Goal: Task Accomplishment & Management: Use online tool/utility

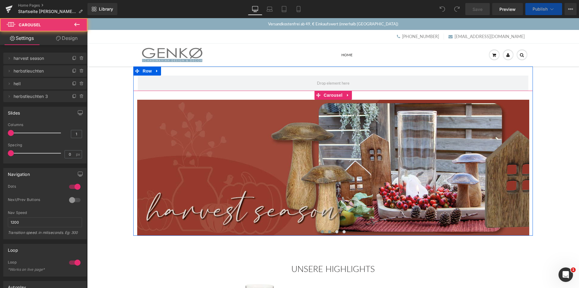
click at [328, 231] on span at bounding box center [329, 231] width 3 height 3
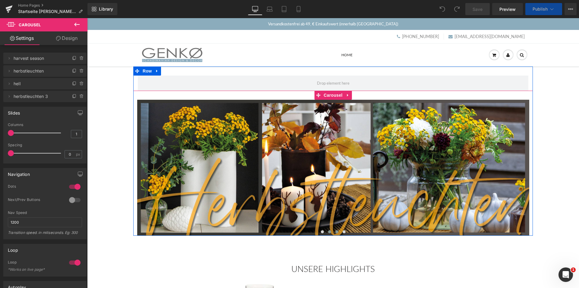
click at [336, 230] on button at bounding box center [336, 231] width 7 height 6
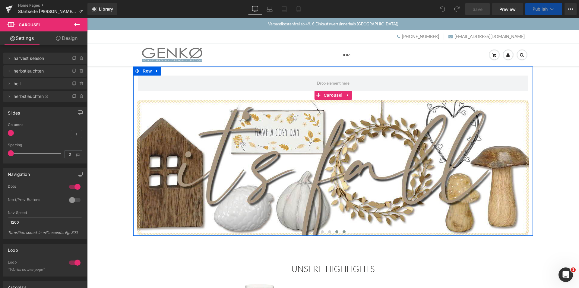
click at [343, 231] on span at bounding box center [344, 231] width 3 height 3
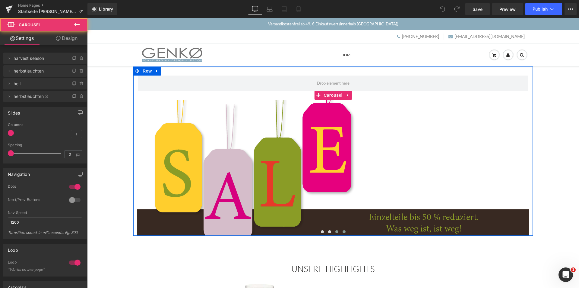
click at [336, 231] on span at bounding box center [337, 231] width 3 height 3
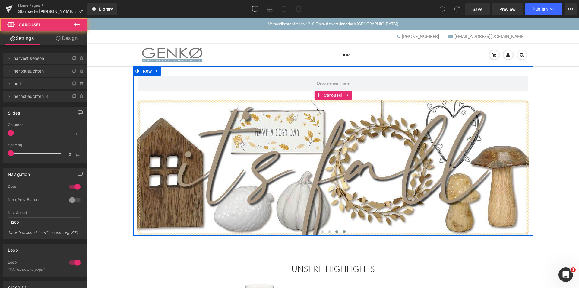
click at [343, 232] on span at bounding box center [344, 231] width 3 height 3
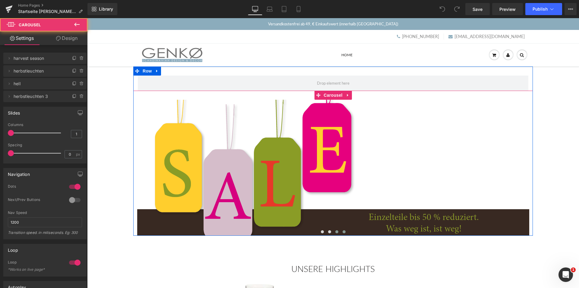
click at [333, 233] on button at bounding box center [336, 231] width 7 height 6
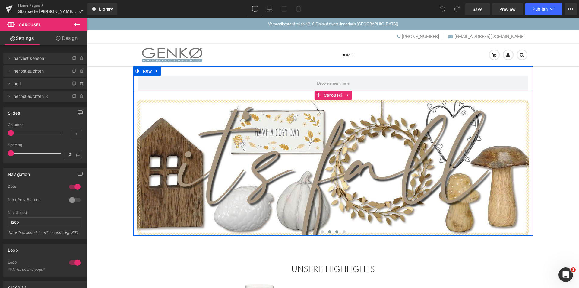
click at [328, 231] on span at bounding box center [329, 231] width 3 height 3
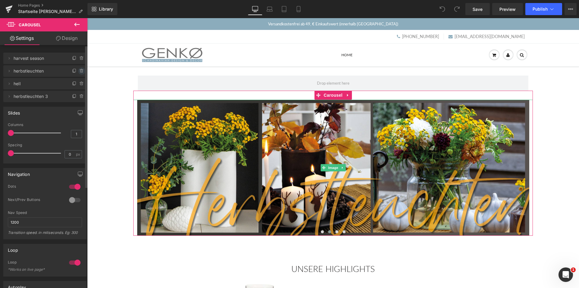
click at [81, 69] on icon at bounding box center [81, 69] width 1 height 1
click at [75, 69] on button "Delete" at bounding box center [75, 71] width 19 height 8
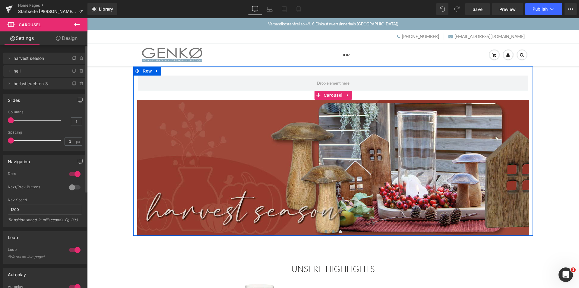
click at [332, 231] on span at bounding box center [333, 231] width 3 height 3
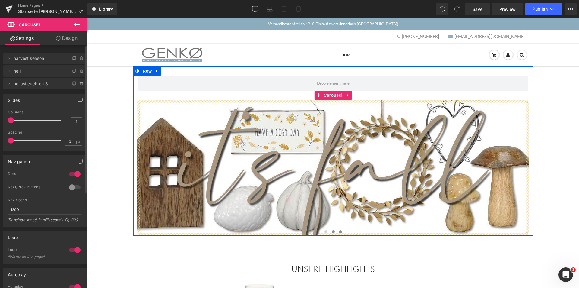
click at [339, 232] on span at bounding box center [340, 231] width 3 height 3
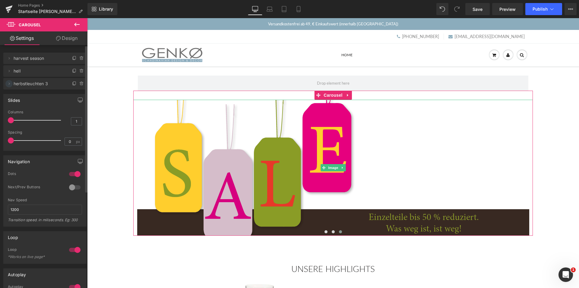
click at [9, 83] on icon at bounding box center [9, 83] width 5 height 5
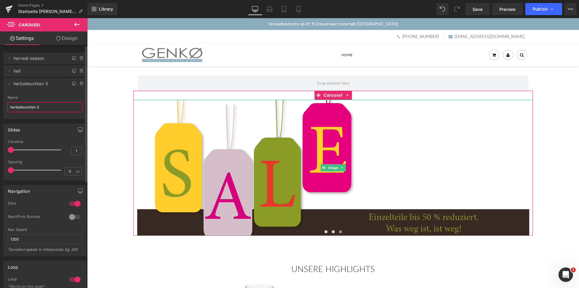
drag, startPoint x: 41, startPoint y: 106, endPoint x: 9, endPoint y: 105, distance: 31.7
click at [9, 105] on input "herbstleuchten 3" at bounding box center [45, 107] width 75 height 10
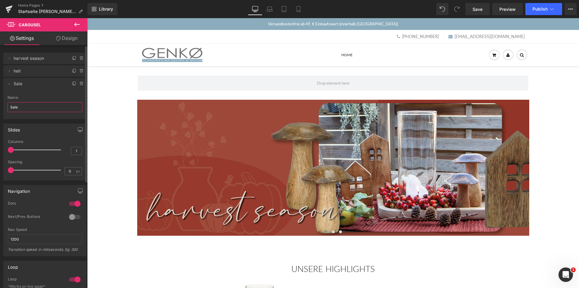
type input "Sale"
click at [36, 90] on li "Delete Cancel Sale herbstleuchten 3 Name Sale" at bounding box center [44, 98] width 83 height 41
click at [8, 84] on icon at bounding box center [9, 83] width 5 height 5
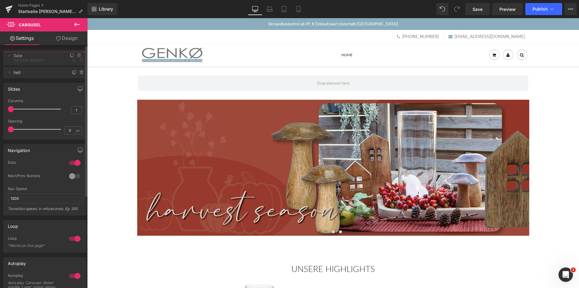
drag, startPoint x: 44, startPoint y: 85, endPoint x: 46, endPoint y: 57, distance: 28.2
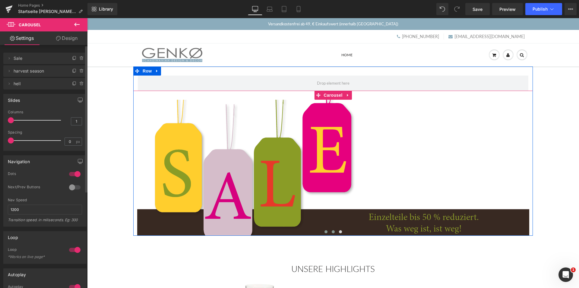
click at [332, 232] on span at bounding box center [333, 231] width 3 height 3
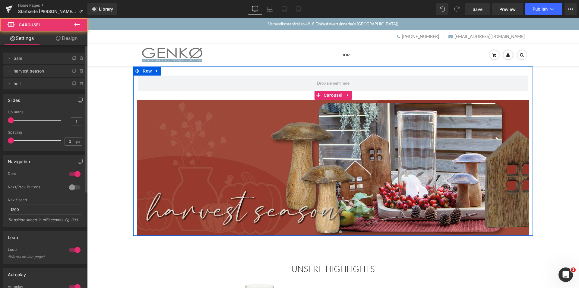
click at [339, 231] on span at bounding box center [340, 231] width 3 height 3
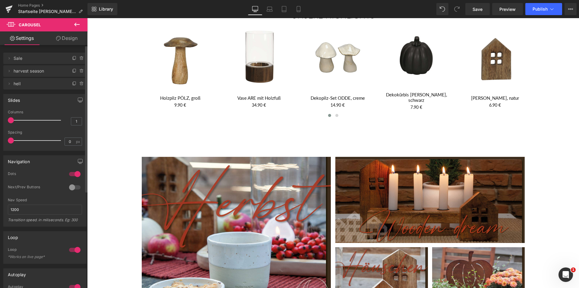
scroll to position [181, 0]
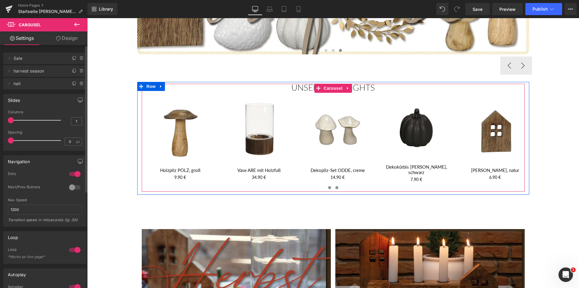
click at [336, 186] on span at bounding box center [337, 187] width 3 height 3
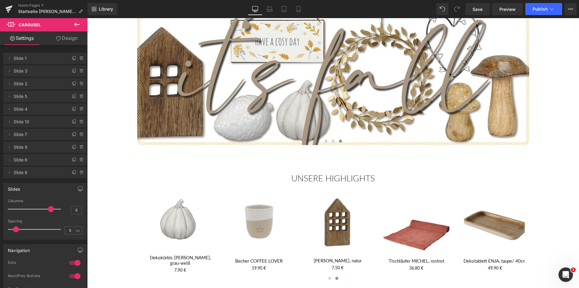
scroll to position [0, 0]
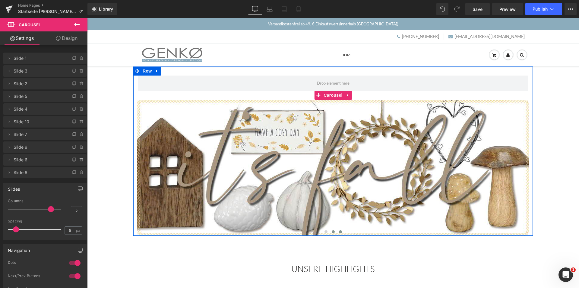
click at [332, 232] on span at bounding box center [333, 231] width 3 height 3
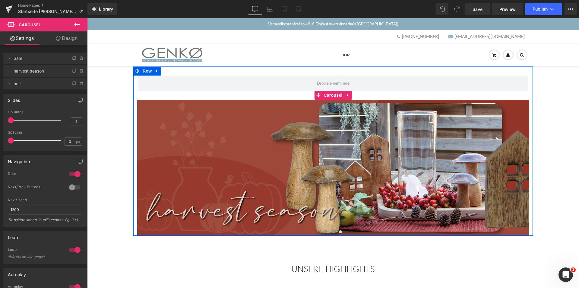
click at [323, 231] on button at bounding box center [326, 231] width 7 height 6
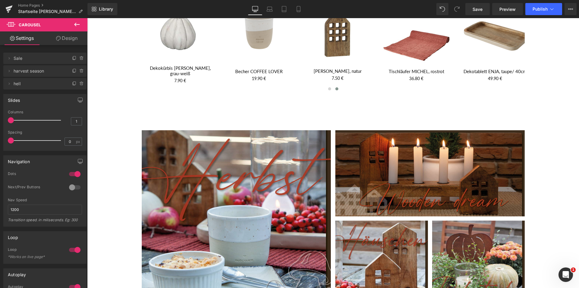
scroll to position [362, 0]
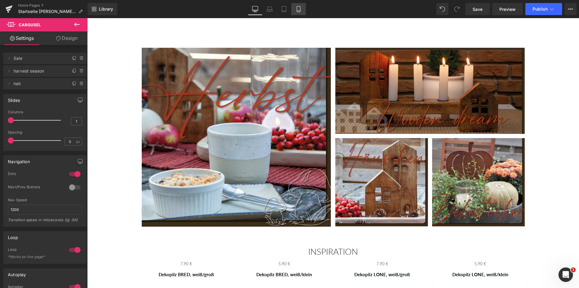
click at [300, 9] on icon at bounding box center [299, 9] width 6 height 6
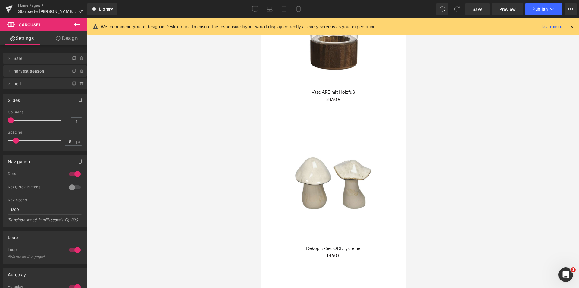
scroll to position [0, 0]
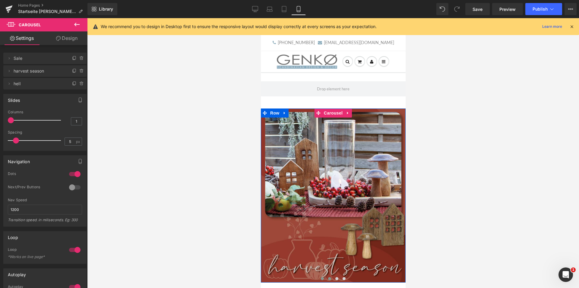
click at [328, 276] on button at bounding box center [329, 278] width 7 height 6
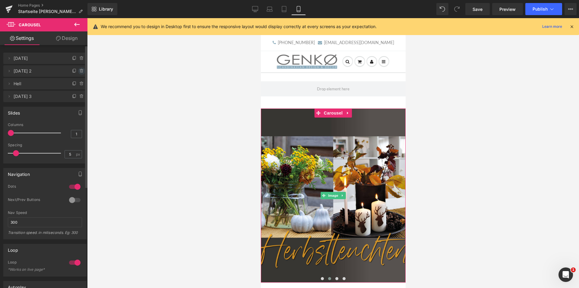
click at [81, 70] on icon at bounding box center [81, 70] width 0 height 1
click at [72, 71] on button "Delete" at bounding box center [75, 71] width 19 height 8
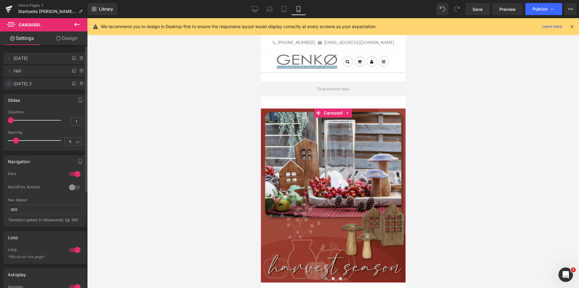
click at [8, 83] on icon at bounding box center [9, 83] width 5 height 5
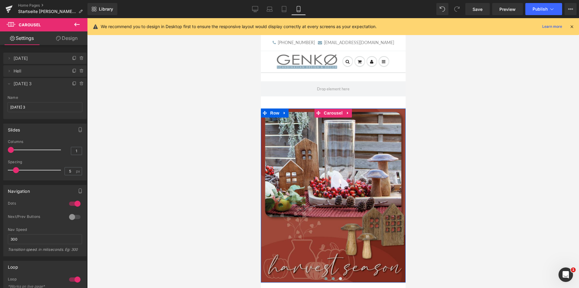
click at [330, 276] on button at bounding box center [332, 278] width 7 height 6
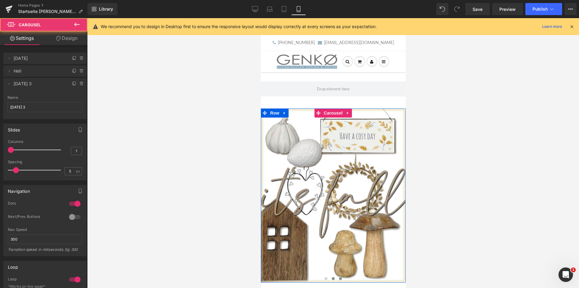
click at [339, 278] on span at bounding box center [340, 278] width 3 height 3
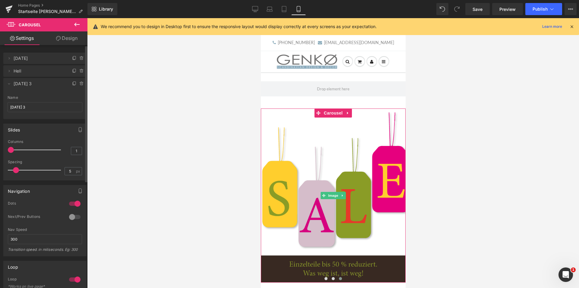
drag, startPoint x: 27, startPoint y: 108, endPoint x: 5, endPoint y: 105, distance: 21.3
click at [5, 105] on div "ostern 3 Name ostern 3" at bounding box center [44, 107] width 83 height 24
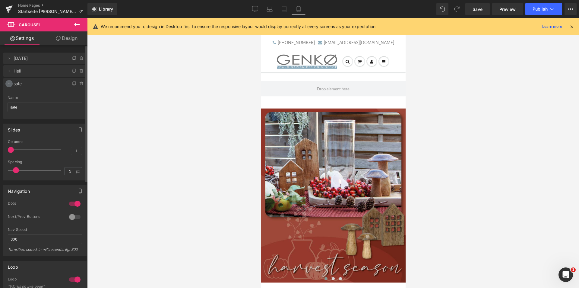
type input "sale"
click at [7, 82] on icon at bounding box center [9, 83] width 5 height 5
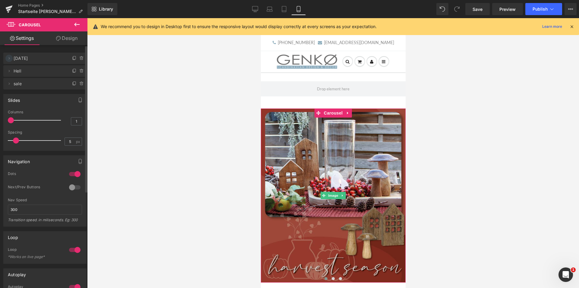
click at [8, 57] on icon at bounding box center [9, 58] width 5 height 5
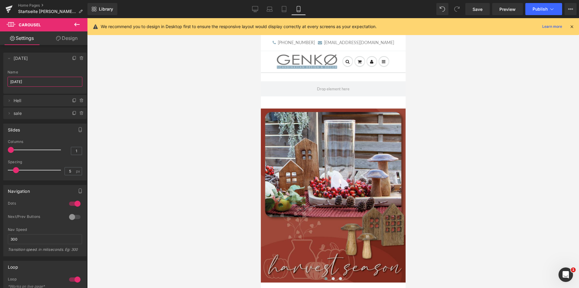
drag, startPoint x: 22, startPoint y: 81, endPoint x: -7, endPoint y: 81, distance: 28.4
click at [0, 81] on html "You are previewing how the will restyle your page. You can not edit Elements in…" at bounding box center [289, 144] width 579 height 288
type input "herbst"
click at [17, 98] on span "Hell" at bounding box center [39, 100] width 51 height 11
click at [8, 57] on icon at bounding box center [9, 58] width 5 height 5
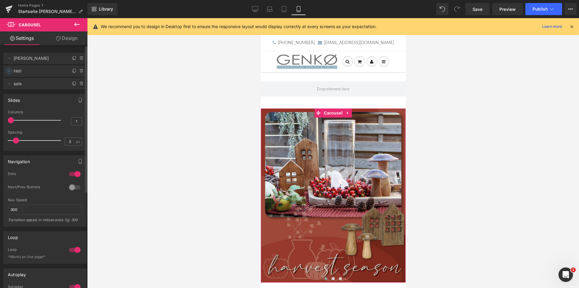
click at [10, 71] on icon at bounding box center [9, 70] width 5 height 5
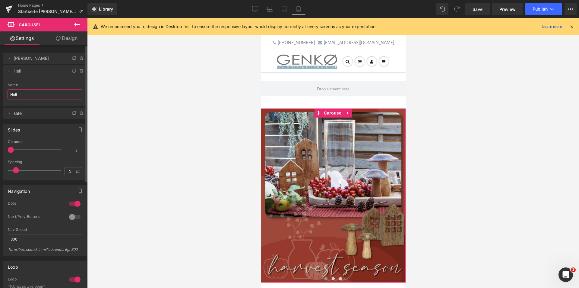
drag, startPoint x: 18, startPoint y: 95, endPoint x: 14, endPoint y: 94, distance: 4.2
click at [14, 94] on input "Hell" at bounding box center [45, 94] width 75 height 10
type input "Herbst2"
click at [10, 69] on icon at bounding box center [9, 70] width 5 height 5
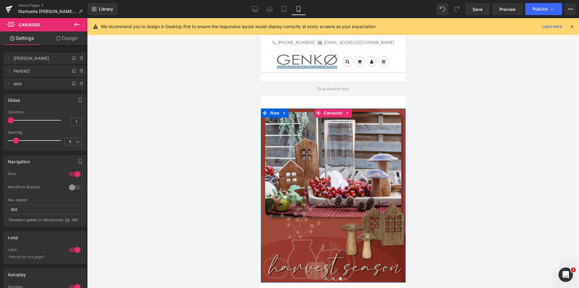
click at [332, 277] on span at bounding box center [333, 278] width 3 height 3
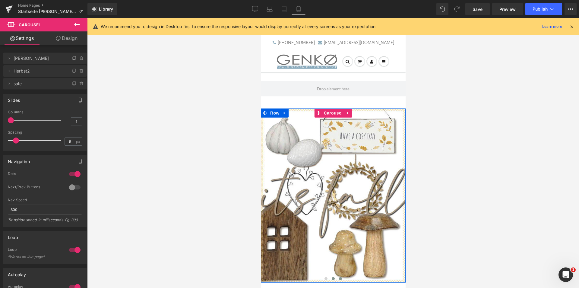
click at [339, 277] on span at bounding box center [340, 278] width 3 height 3
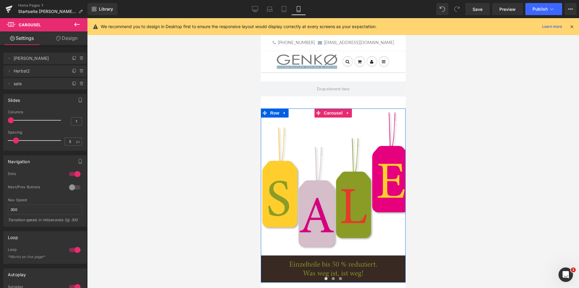
click at [332, 278] on span at bounding box center [333, 278] width 3 height 3
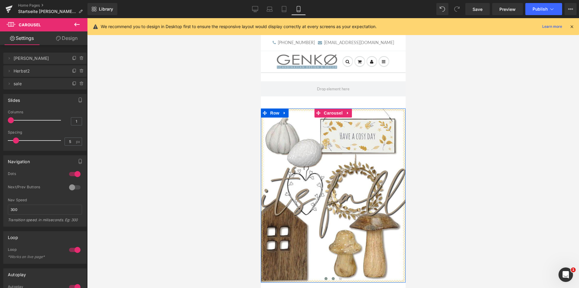
click at [324, 277] on span at bounding box center [325, 278] width 3 height 3
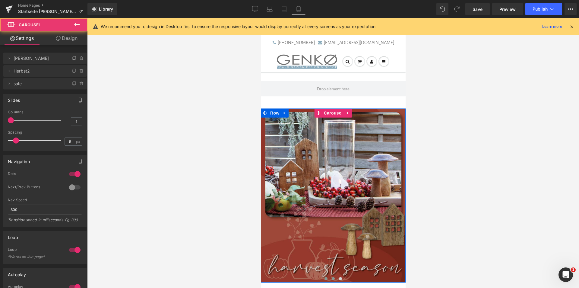
click at [332, 277] on span at bounding box center [333, 278] width 3 height 3
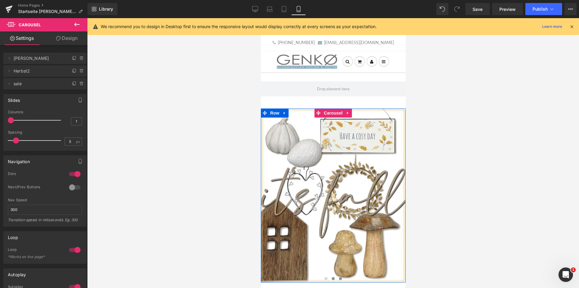
click at [339, 278] on span at bounding box center [340, 278] width 3 height 3
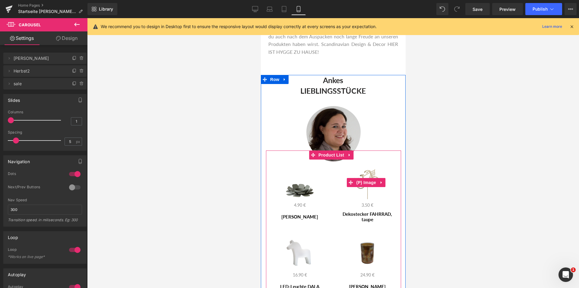
scroll to position [1599, 0]
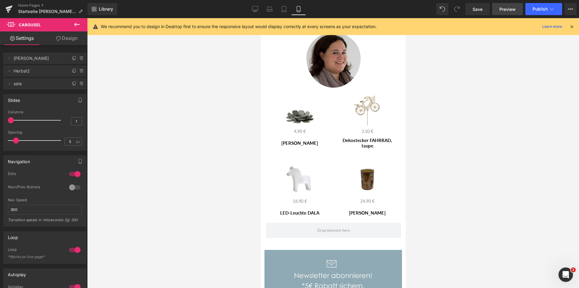
click at [509, 10] on span "Preview" at bounding box center [508, 9] width 16 height 6
click at [256, 8] on icon at bounding box center [255, 9] width 6 height 6
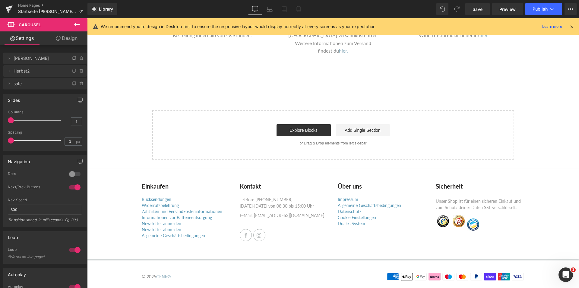
scroll to position [0, 0]
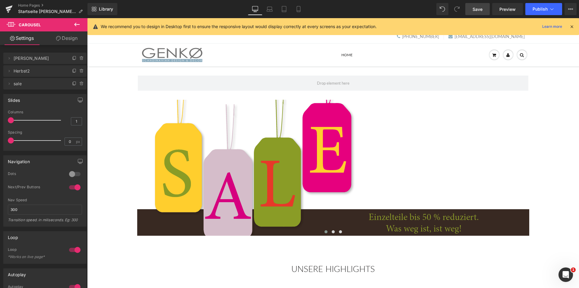
click at [479, 7] on span "Save" at bounding box center [478, 9] width 10 height 6
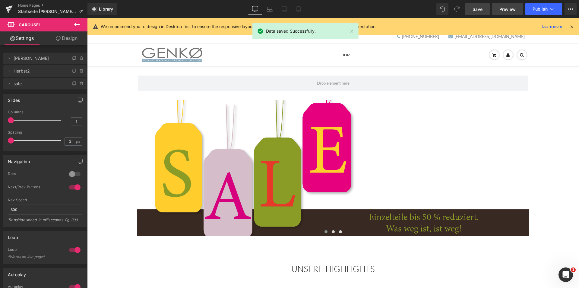
click at [501, 9] on span "Preview" at bounding box center [508, 9] width 16 height 6
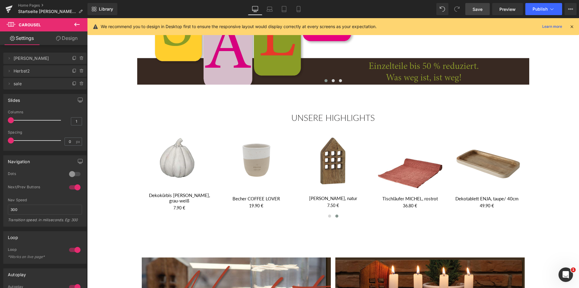
scroll to position [332, 0]
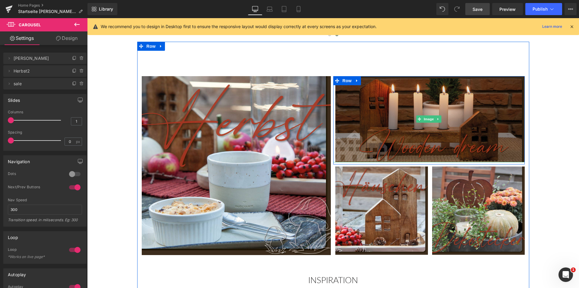
click at [418, 126] on img at bounding box center [429, 119] width 192 height 86
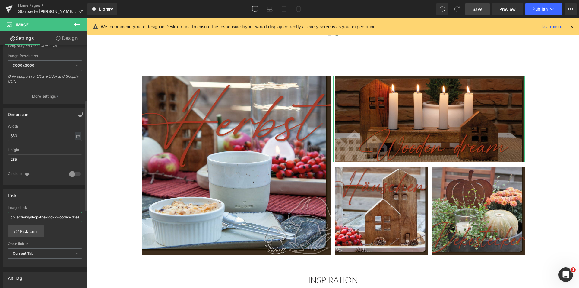
scroll to position [0, 0]
drag, startPoint x: 74, startPoint y: 216, endPoint x: 13, endPoint y: 216, distance: 60.9
click at [13, 216] on input "/collections/shop-the-look-wooden-dream" at bounding box center [45, 217] width 74 height 10
type input "/cdream"
drag, startPoint x: 29, startPoint y: 216, endPoint x: 8, endPoint y: 217, distance: 21.1
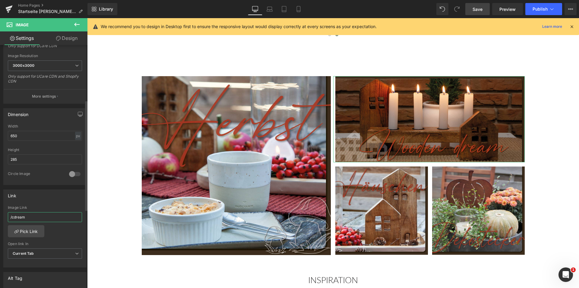
click at [8, 217] on input "/cdream" at bounding box center [45, 217] width 74 height 10
click at [27, 232] on link "Pick Link" at bounding box center [26, 231] width 37 height 12
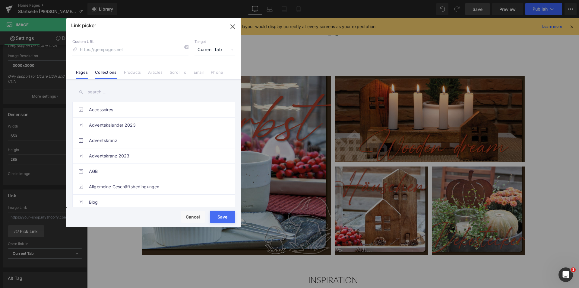
click at [106, 74] on link "Collections" at bounding box center [105, 74] width 21 height 9
click at [91, 91] on input "text" at bounding box center [153, 92] width 163 height 14
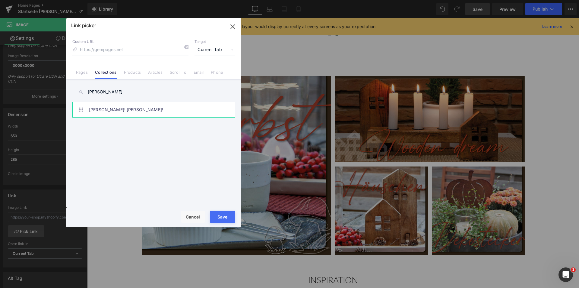
type input "zack"
click at [94, 109] on link "Zack! Herbst!" at bounding box center [155, 109] width 133 height 15
click at [221, 216] on button "Save" at bounding box center [222, 216] width 25 height 12
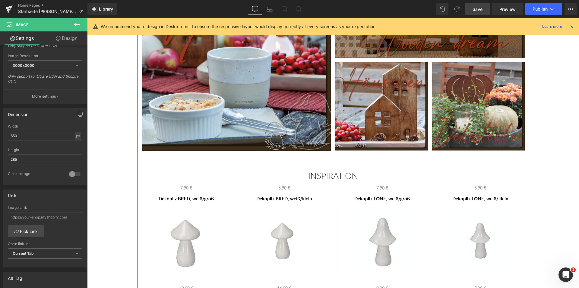
scroll to position [453, 0]
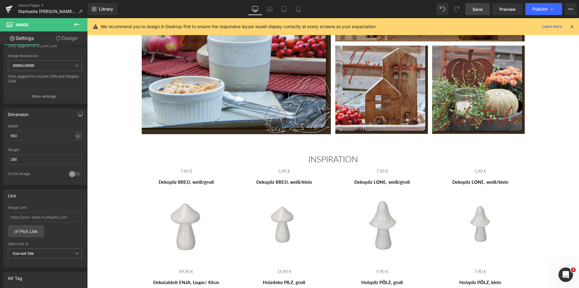
click at [477, 10] on span "Save" at bounding box center [478, 9] width 10 height 6
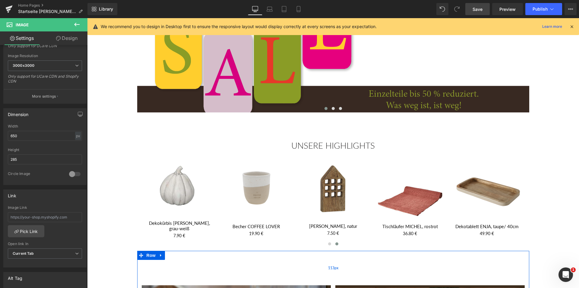
scroll to position [30, 0]
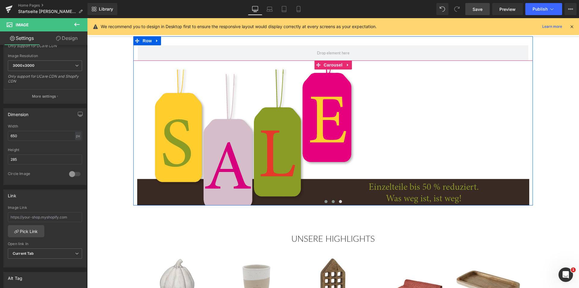
click at [332, 202] on span at bounding box center [333, 201] width 3 height 3
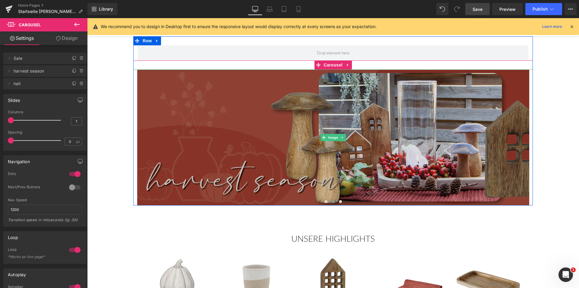
click at [310, 155] on img at bounding box center [333, 137] width 392 height 136
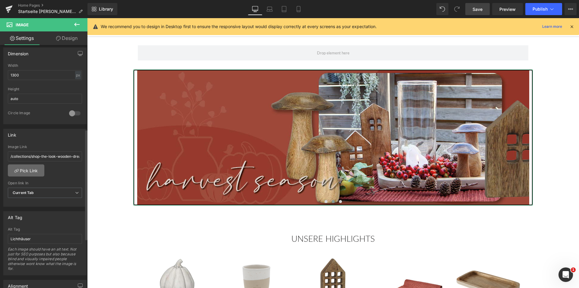
scroll to position [211, 0]
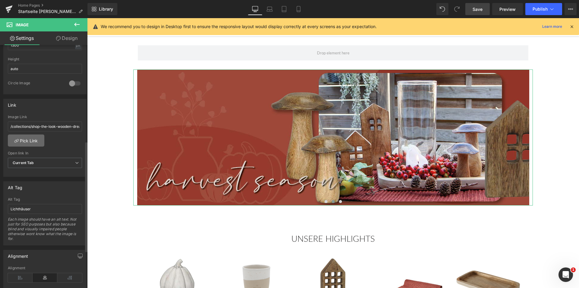
click at [30, 139] on link "Pick Link" at bounding box center [26, 140] width 37 height 12
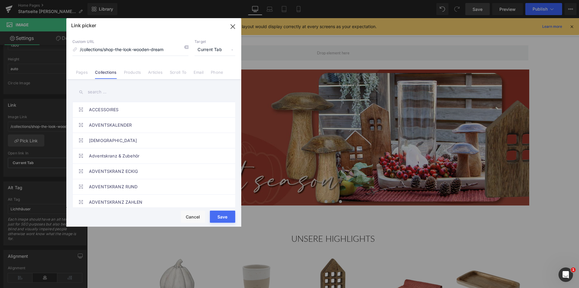
click at [93, 91] on input "text" at bounding box center [153, 92] width 163 height 14
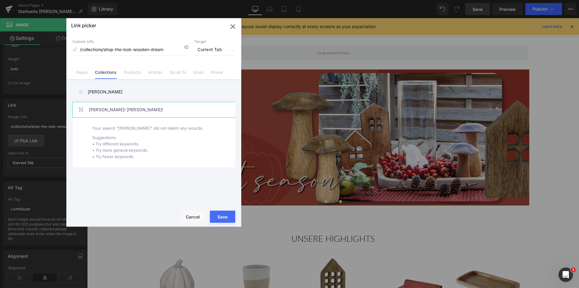
type input "zack"
click at [94, 109] on link "Zack! Herbst!" at bounding box center [155, 109] width 133 height 15
click at [220, 216] on button "Save" at bounding box center [222, 216] width 25 height 12
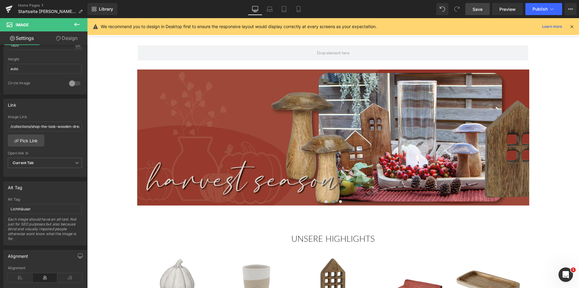
drag, startPoint x: 479, startPoint y: 8, endPoint x: 272, endPoint y: 194, distance: 278.1
click at [479, 8] on span "Save" at bounding box center [478, 9] width 10 height 6
click at [292, 9] on icon at bounding box center [292, 9] width 6 height 6
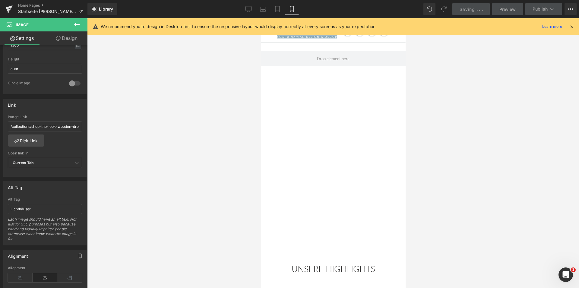
scroll to position [0, 0]
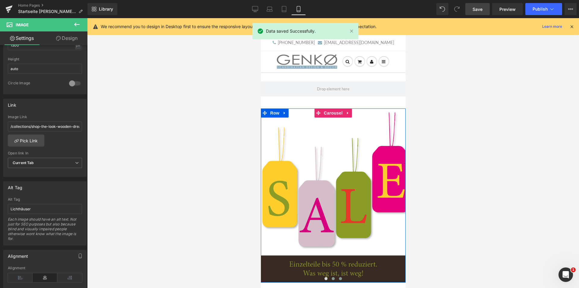
click at [332, 277] on span at bounding box center [333, 278] width 3 height 3
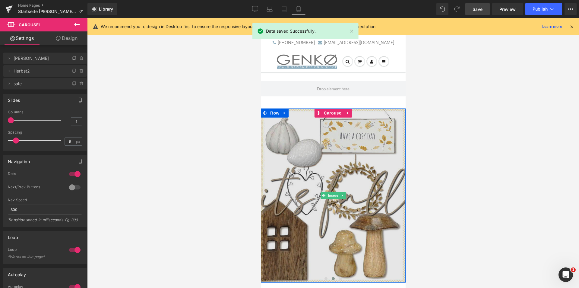
click at [326, 216] on img at bounding box center [333, 195] width 145 height 174
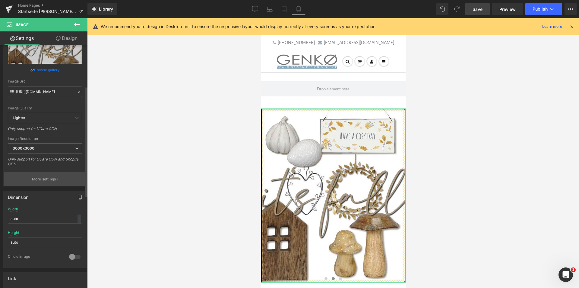
scroll to position [91, 0]
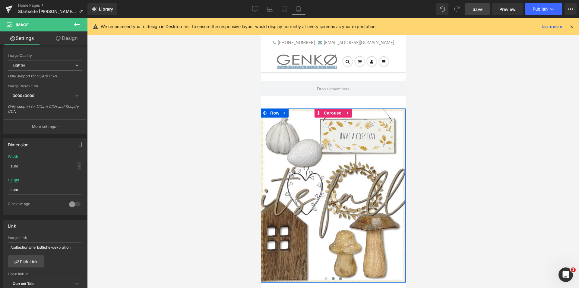
click at [339, 277] on span at bounding box center [340, 278] width 3 height 3
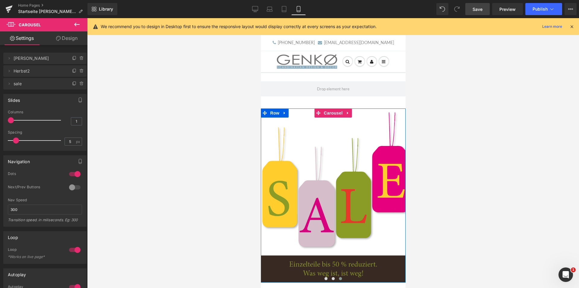
click at [339, 277] on span at bounding box center [340, 278] width 3 height 3
click at [332, 277] on span at bounding box center [333, 278] width 3 height 3
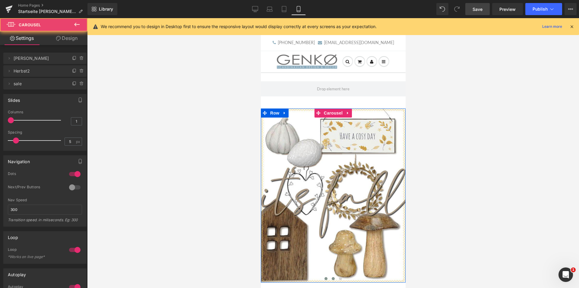
click at [325, 278] on span at bounding box center [325, 278] width 3 height 3
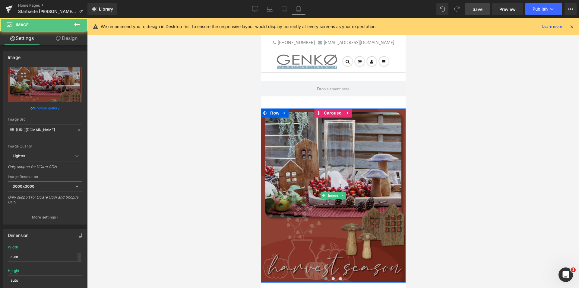
click at [328, 222] on img at bounding box center [333, 195] width 145 height 174
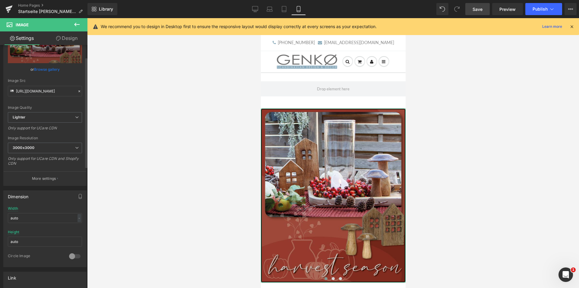
scroll to position [121, 0]
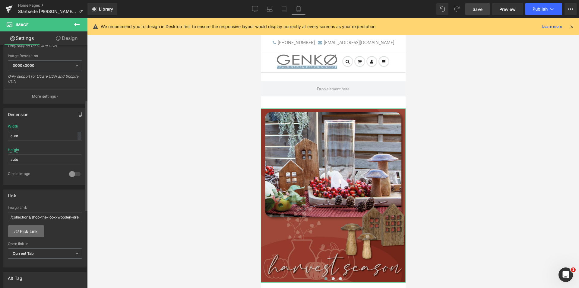
click at [33, 234] on link "Pick Link" at bounding box center [26, 231] width 37 height 12
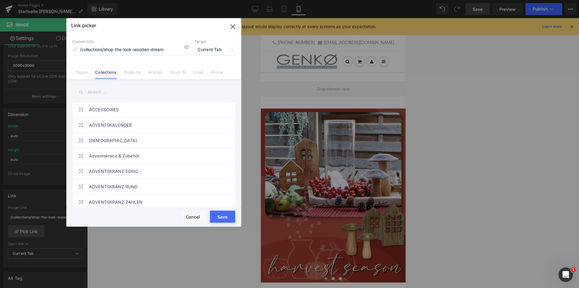
click at [92, 91] on input "text" at bounding box center [153, 92] width 163 height 14
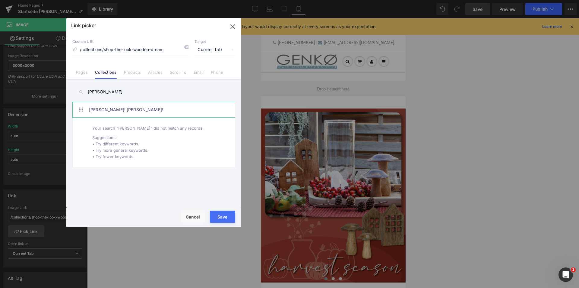
type input "Zack"
drag, startPoint x: 97, startPoint y: 109, endPoint x: 118, endPoint y: 116, distance: 22.3
click at [97, 110] on link "Zack! Herbst!" at bounding box center [155, 109] width 133 height 15
click at [223, 215] on button "Save" at bounding box center [222, 216] width 25 height 12
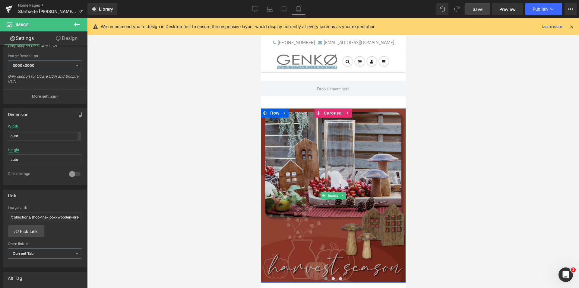
click at [302, 206] on img at bounding box center [333, 195] width 145 height 174
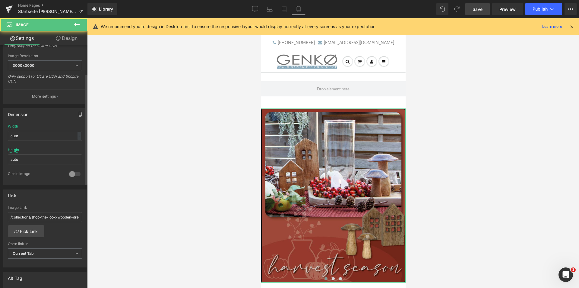
scroll to position [0, 0]
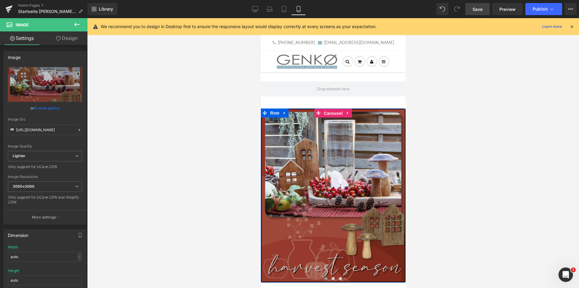
click at [332, 112] on span "Carousel" at bounding box center [333, 113] width 22 height 9
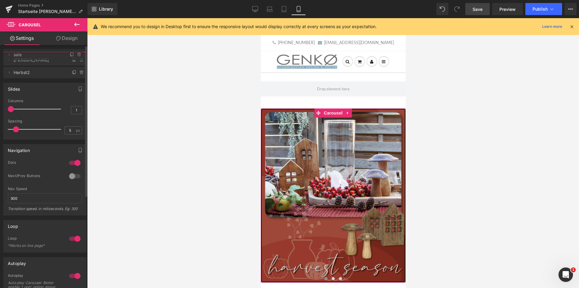
drag, startPoint x: 16, startPoint y: 85, endPoint x: 19, endPoint y: 56, distance: 29.1
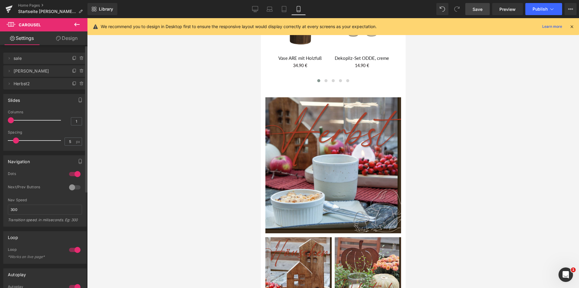
scroll to position [332, 0]
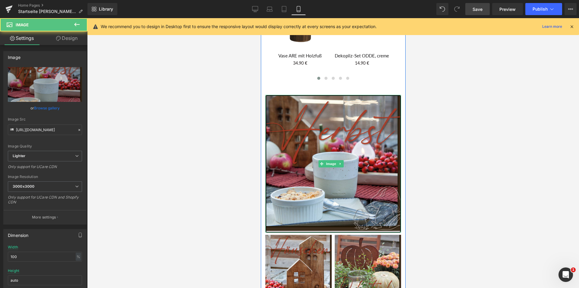
click at [304, 197] on img at bounding box center [333, 164] width 136 height 138
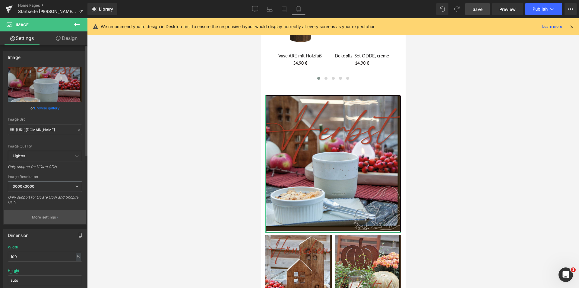
scroll to position [121, 0]
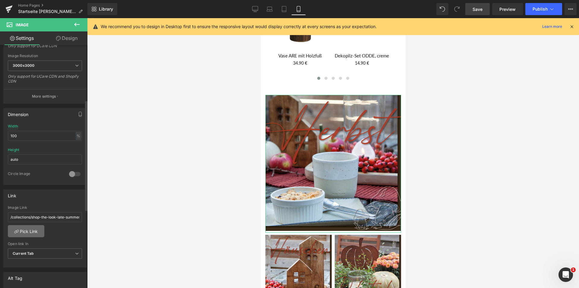
click at [31, 229] on link "Pick Link" at bounding box center [26, 231] width 37 height 12
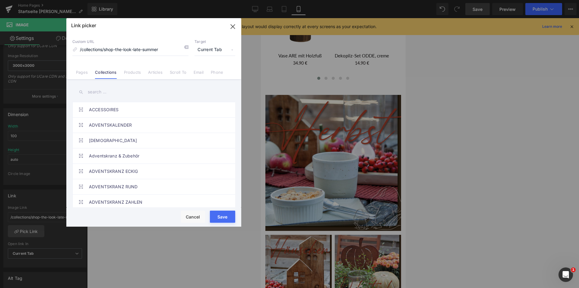
drag, startPoint x: 195, startPoint y: 218, endPoint x: 201, endPoint y: 199, distance: 19.3
click at [196, 218] on button "Cancel" at bounding box center [193, 216] width 24 height 12
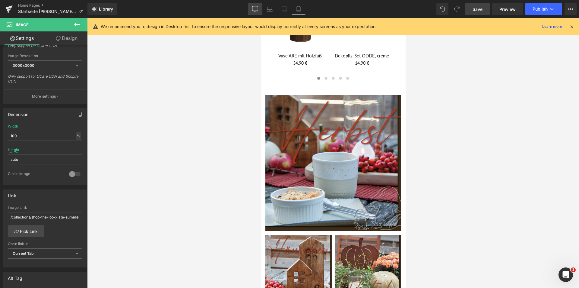
click at [254, 8] on icon at bounding box center [255, 9] width 6 height 6
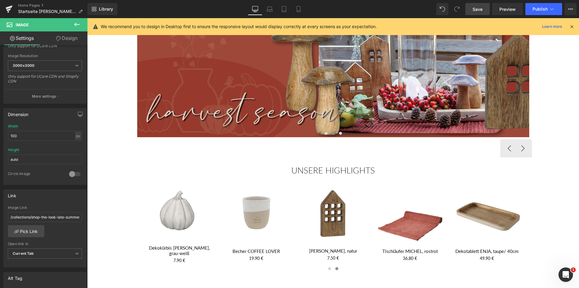
scroll to position [181, 0]
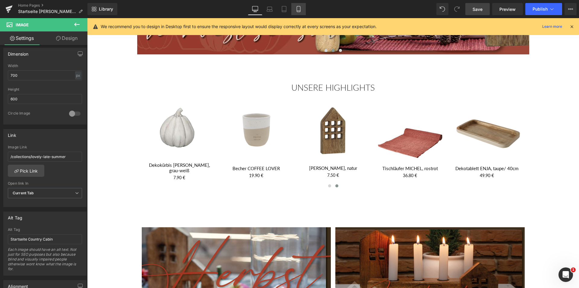
click at [299, 8] on icon at bounding box center [299, 9] width 6 height 6
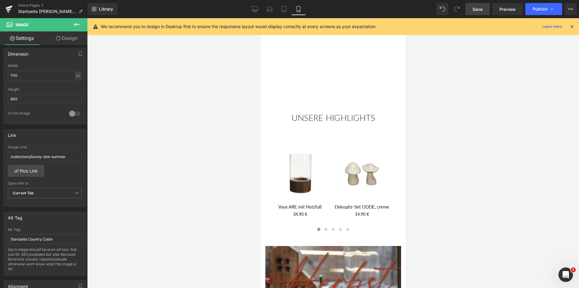
scroll to position [0, 0]
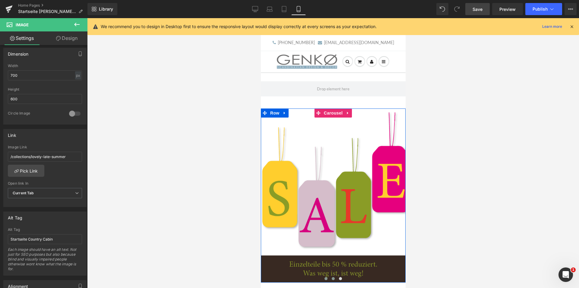
click at [332, 277] on span at bounding box center [333, 278] width 3 height 3
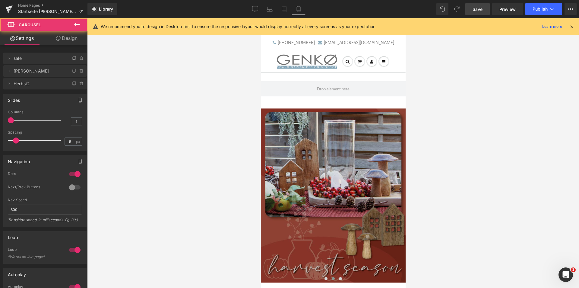
click at [339, 236] on img at bounding box center [333, 195] width 145 height 174
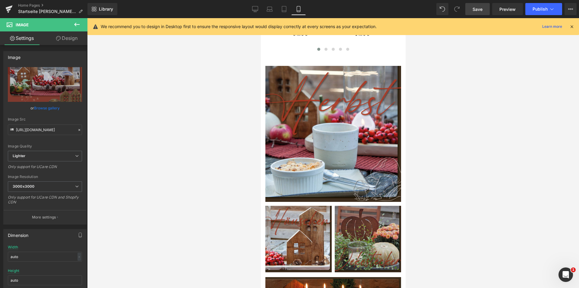
scroll to position [362, 0]
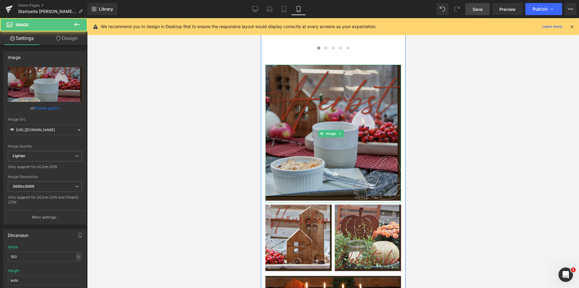
click at [323, 164] on img at bounding box center [333, 134] width 136 height 138
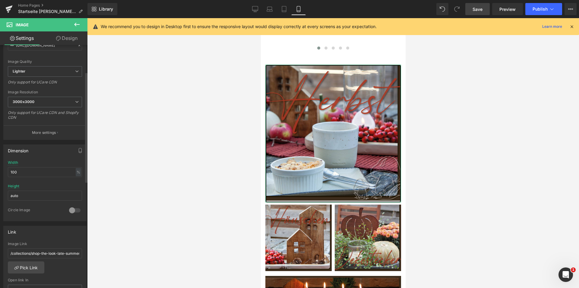
scroll to position [91, 0]
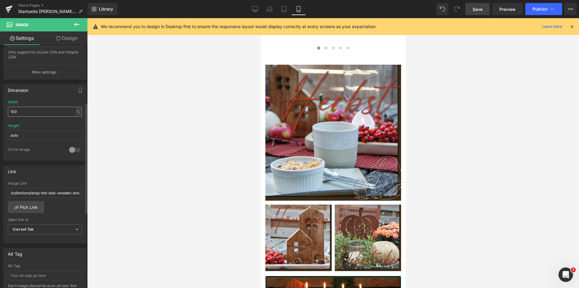
scroll to position [151, 0]
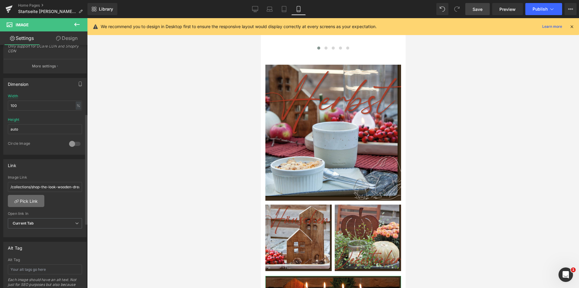
click at [26, 202] on link "Pick Link" at bounding box center [26, 201] width 37 height 12
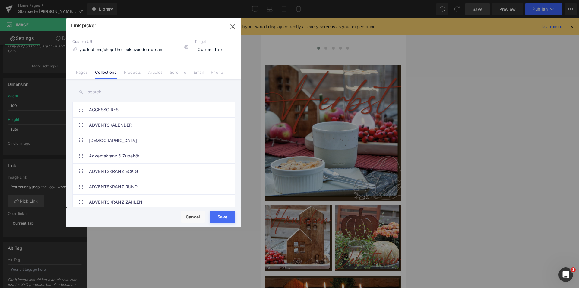
click at [96, 92] on input "text" at bounding box center [153, 92] width 163 height 14
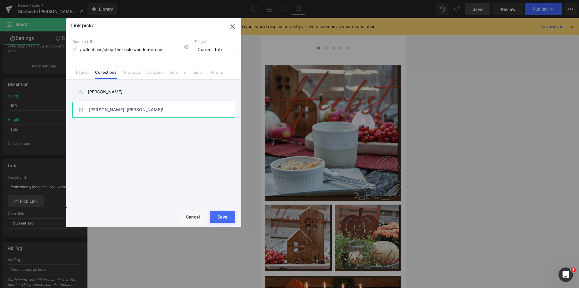
type input "Zack"
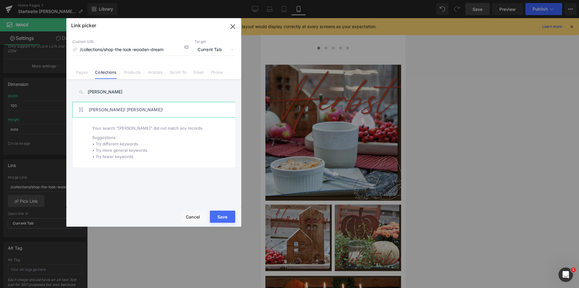
click at [94, 109] on link "Zack! Herbst!" at bounding box center [155, 109] width 133 height 15
click at [224, 217] on button "Save" at bounding box center [222, 216] width 25 height 12
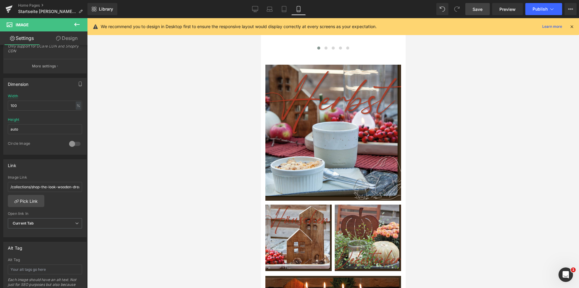
click at [479, 8] on span "Save" at bounding box center [478, 9] width 10 height 6
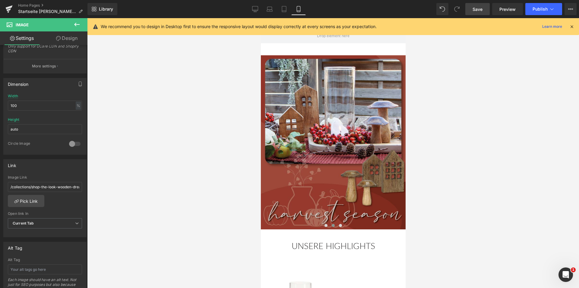
scroll to position [50, 0]
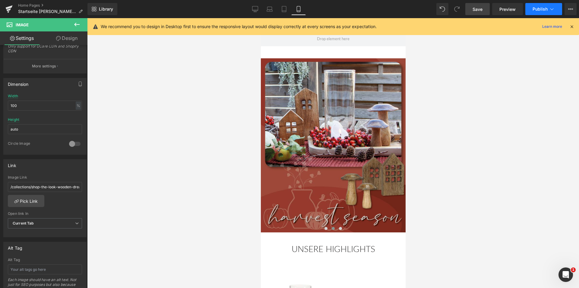
click at [540, 8] on span "Publish" at bounding box center [540, 9] width 15 height 5
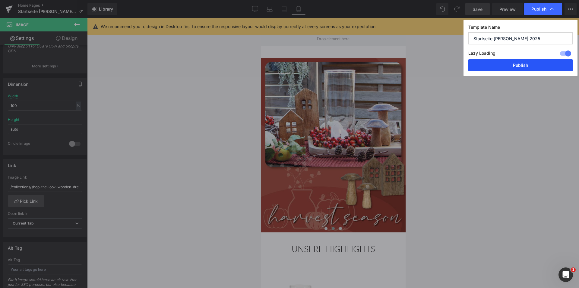
click at [521, 65] on button "Publish" at bounding box center [521, 65] width 104 height 12
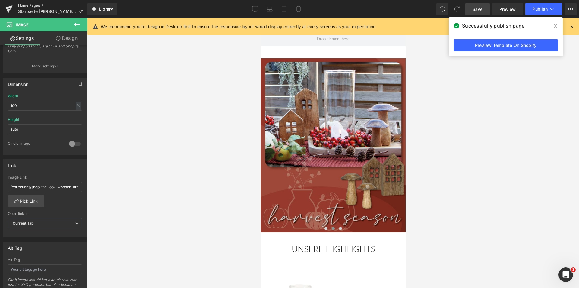
click at [19, 5] on link "Home Pages" at bounding box center [52, 5] width 69 height 5
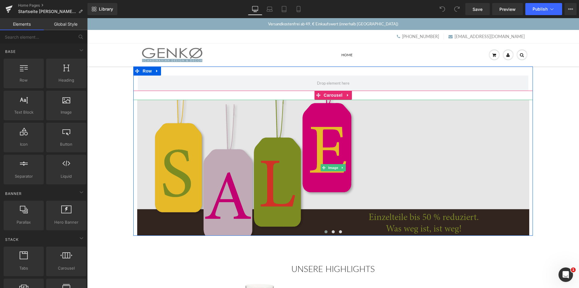
click at [237, 170] on img at bounding box center [333, 168] width 392 height 136
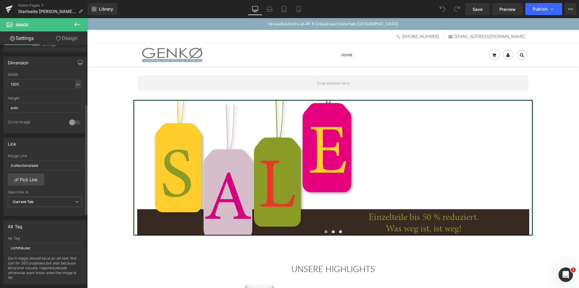
scroll to position [181, 0]
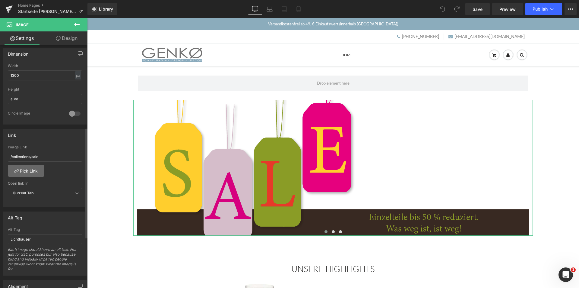
click at [28, 170] on link "Pick Link" at bounding box center [26, 170] width 37 height 12
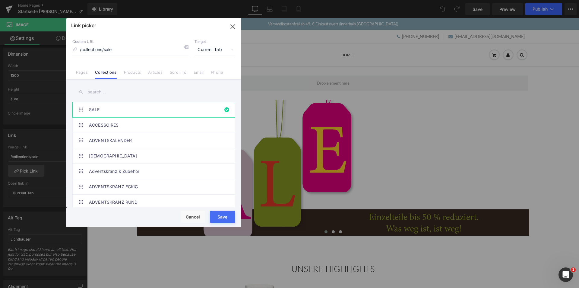
click at [94, 93] on input "text" at bounding box center [153, 92] width 163 height 14
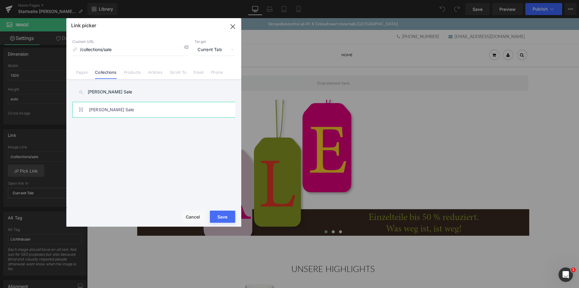
type input "[PERSON_NAME] Sale"
click at [97, 110] on link "[PERSON_NAME] Sale" at bounding box center [155, 109] width 133 height 15
click at [223, 216] on button "Save" at bounding box center [222, 216] width 25 height 12
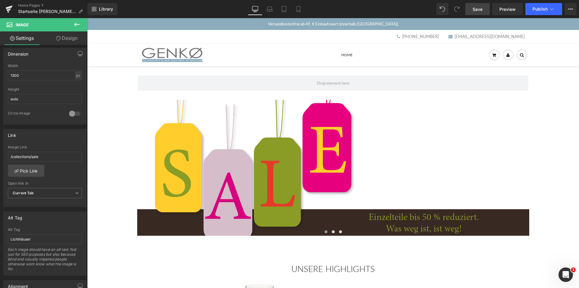
click at [478, 9] on span "Save" at bounding box center [478, 9] width 10 height 6
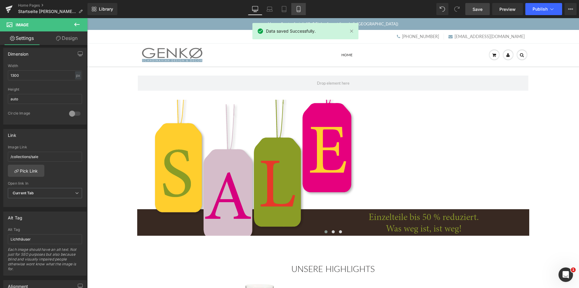
click at [298, 9] on icon at bounding box center [299, 9] width 6 height 6
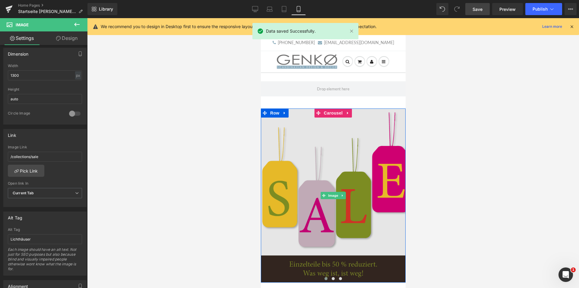
click at [329, 215] on img at bounding box center [333, 195] width 145 height 174
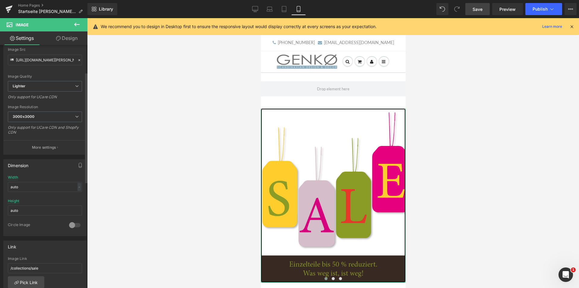
scroll to position [121, 0]
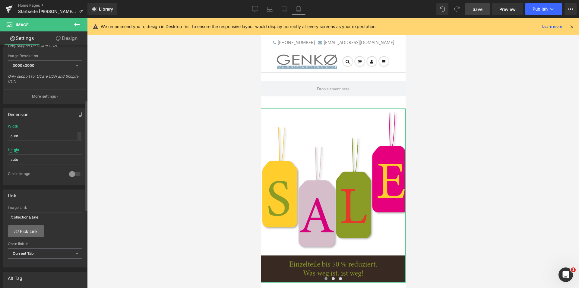
click at [29, 228] on link "Pick Link" at bounding box center [26, 231] width 37 height 12
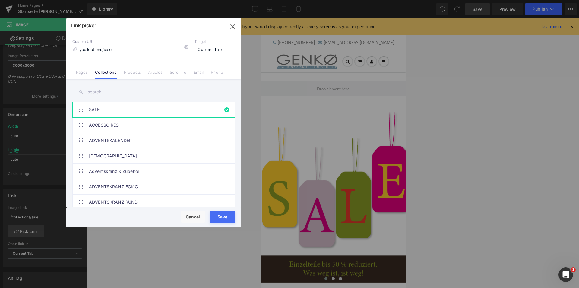
click at [94, 94] on input "text" at bounding box center [153, 92] width 163 height 14
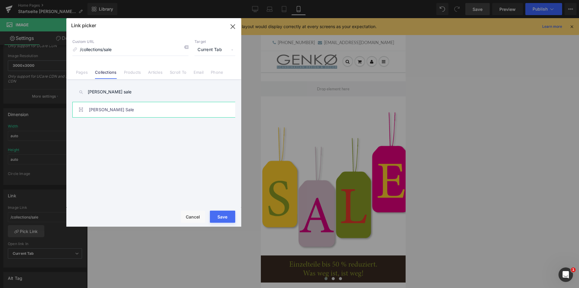
type input "[PERSON_NAME] sale"
click at [95, 110] on link "[PERSON_NAME] Sale" at bounding box center [155, 109] width 133 height 15
click at [221, 217] on button "Save" at bounding box center [222, 216] width 25 height 12
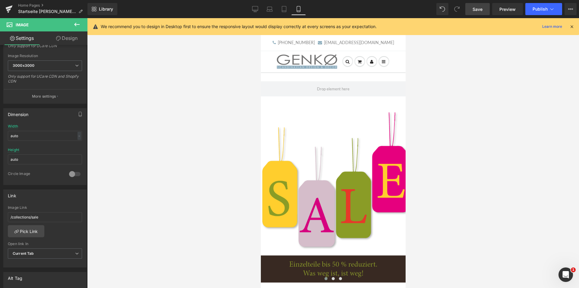
click at [477, 9] on span "Save" at bounding box center [478, 9] width 10 height 6
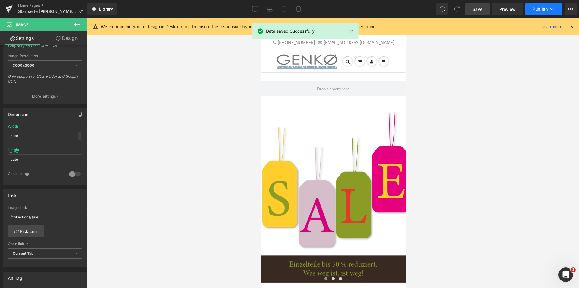
click at [538, 9] on span "Publish" at bounding box center [540, 9] width 15 height 5
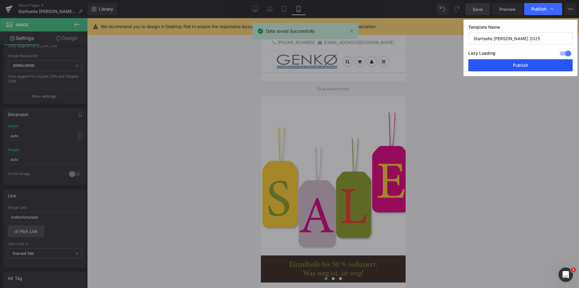
click at [520, 65] on button "Publish" at bounding box center [521, 65] width 104 height 12
